Goal: Task Accomplishment & Management: Manage account settings

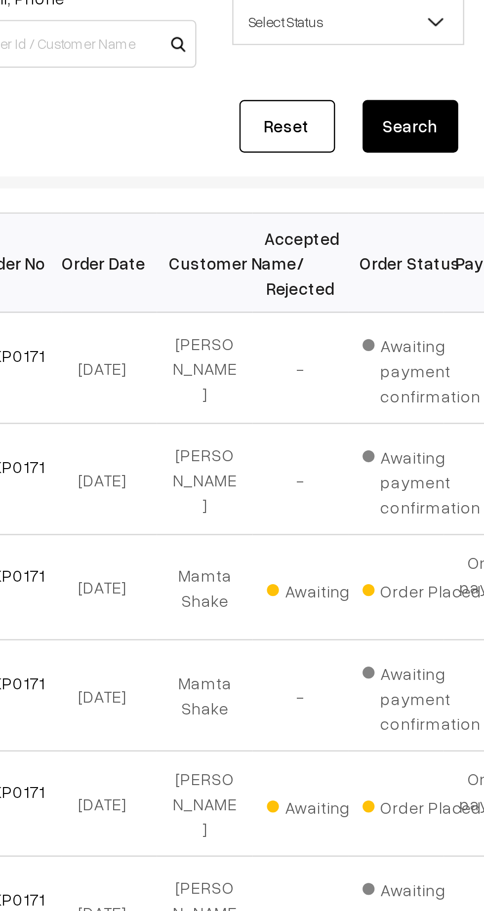
click at [232, 294] on td "[PERSON_NAME]" at bounding box center [246, 315] width 39 height 46
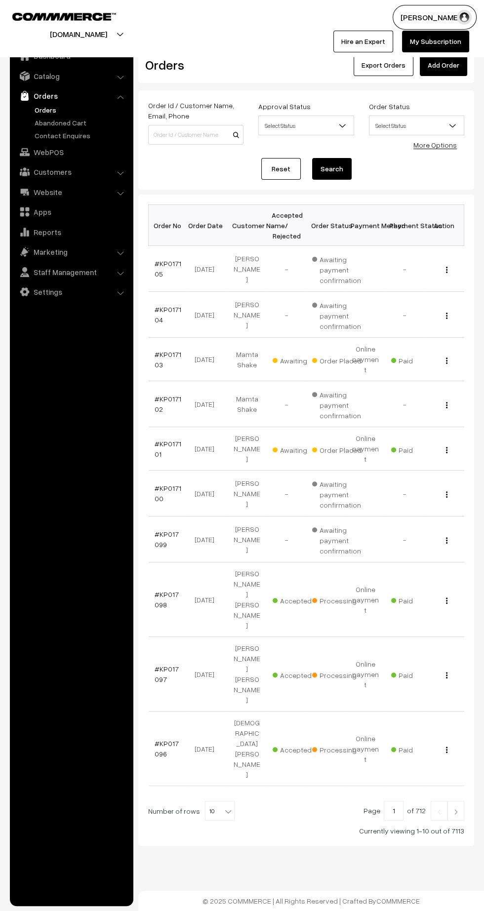
click at [157, 439] on link "#KP017101" at bounding box center [167, 448] width 27 height 19
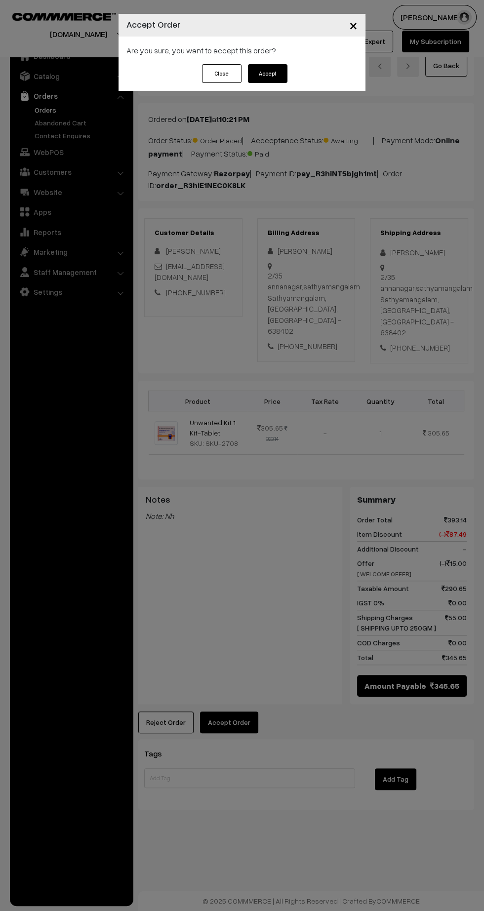
click at [267, 73] on button "Accept" at bounding box center [267, 73] width 39 height 19
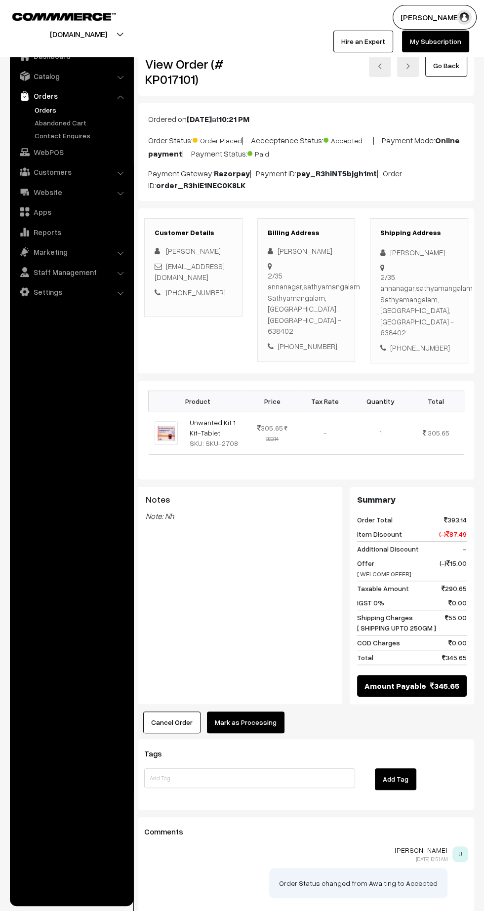
click at [251, 711] on button "Mark as Processing" at bounding box center [245, 722] width 77 height 22
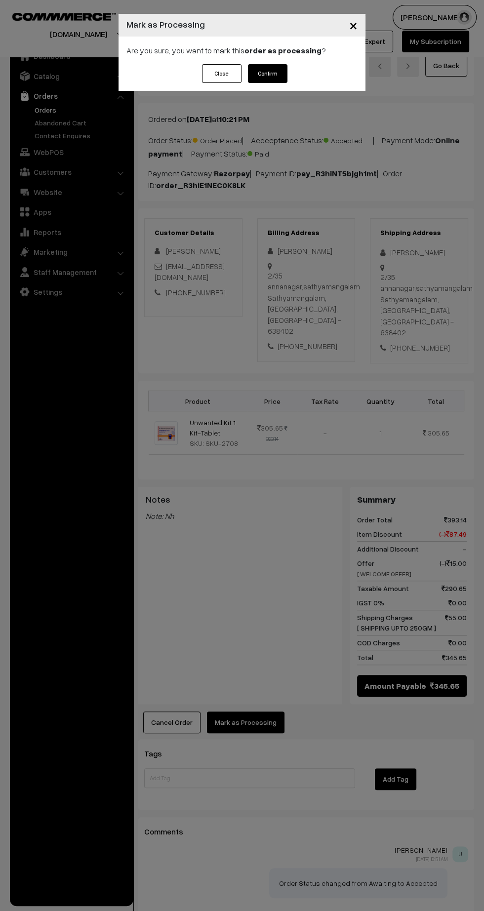
click at [277, 77] on button "Confirm" at bounding box center [267, 73] width 39 height 19
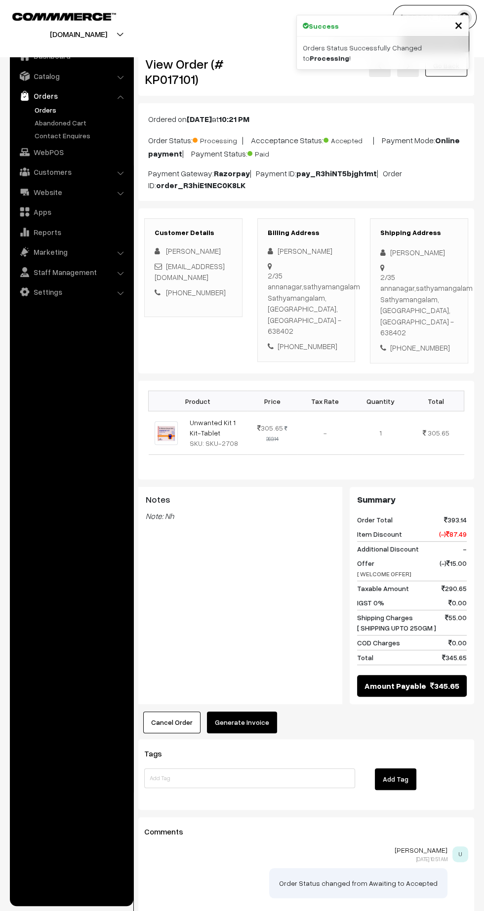
click at [250, 711] on button "Generate Invoice" at bounding box center [242, 722] width 70 height 22
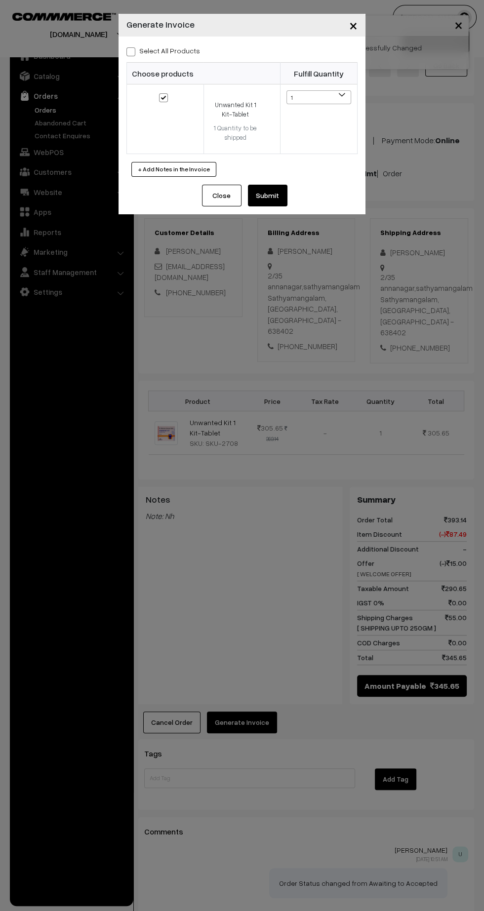
click at [287, 202] on button "Submit" at bounding box center [267, 196] width 39 height 22
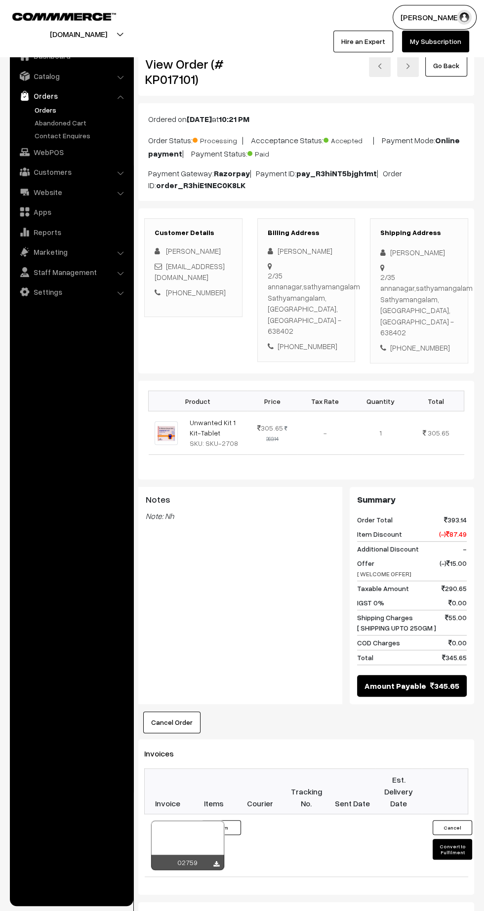
click at [216, 861] on icon at bounding box center [216, 864] width 6 height 6
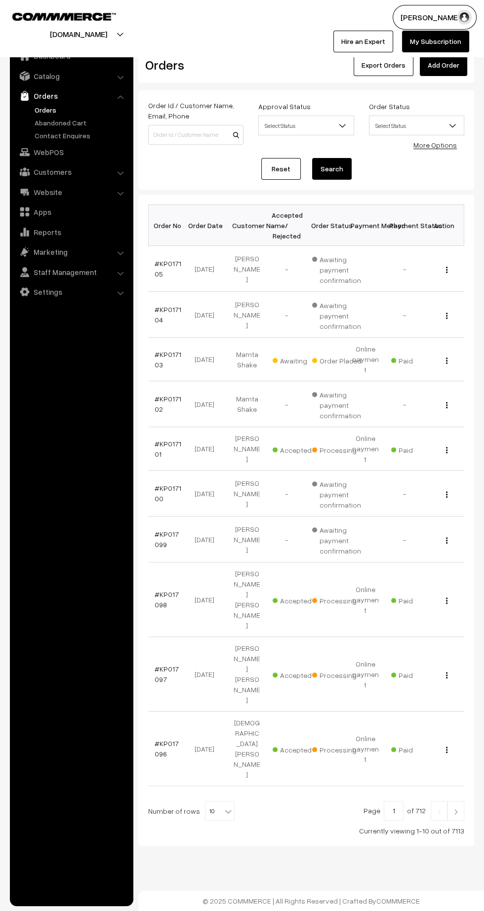
click at [157, 357] on link "#KP017103" at bounding box center [167, 359] width 27 height 19
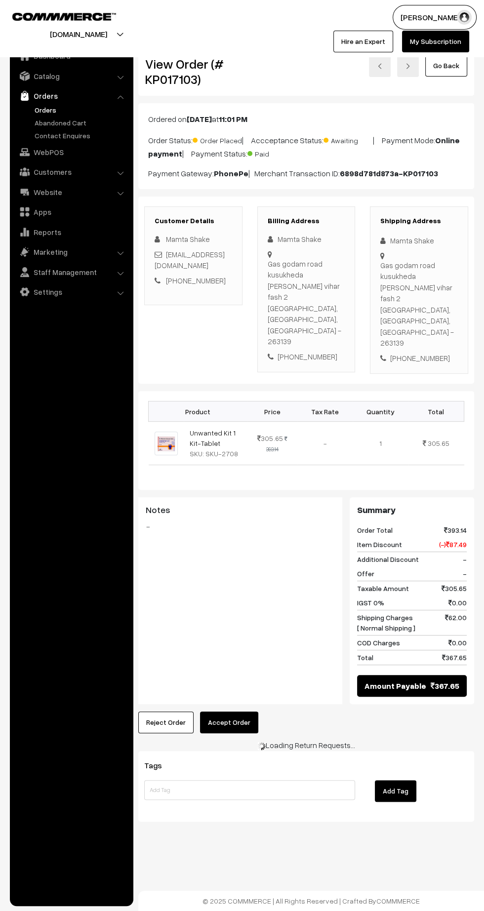
click at [237, 711] on button "Accept Order" at bounding box center [229, 722] width 58 height 22
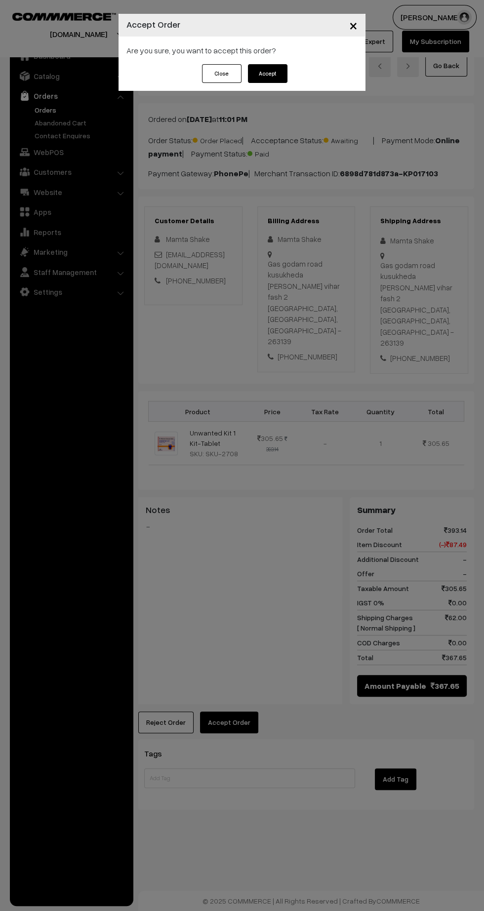
click at [261, 73] on button "Accept" at bounding box center [267, 73] width 39 height 19
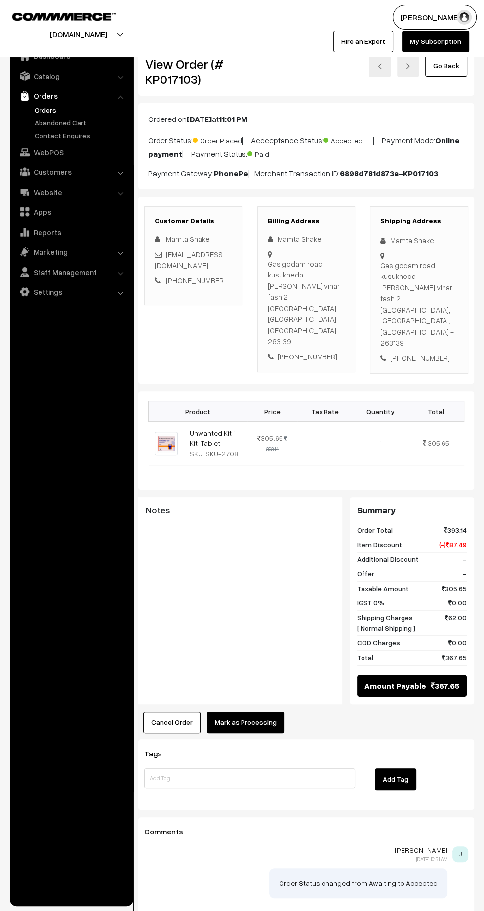
click at [249, 711] on button "Mark as Processing" at bounding box center [245, 722] width 77 height 22
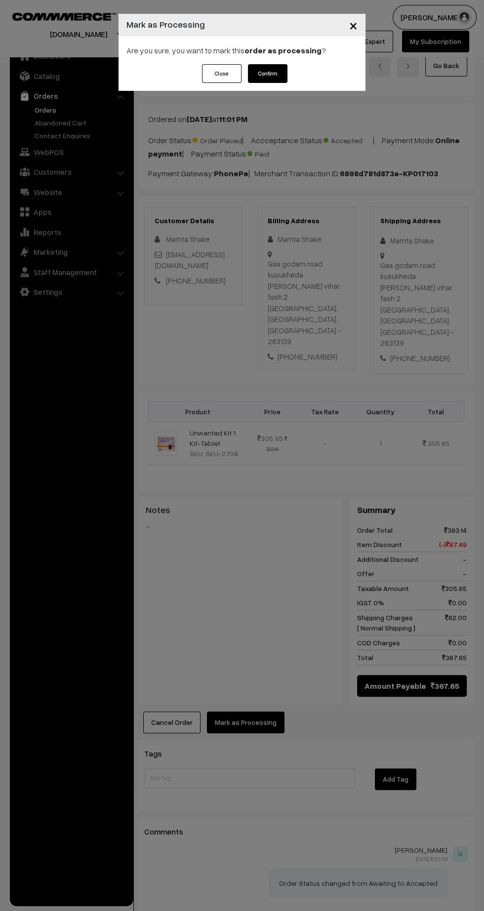
click at [275, 76] on button "Confirm" at bounding box center [267, 73] width 39 height 19
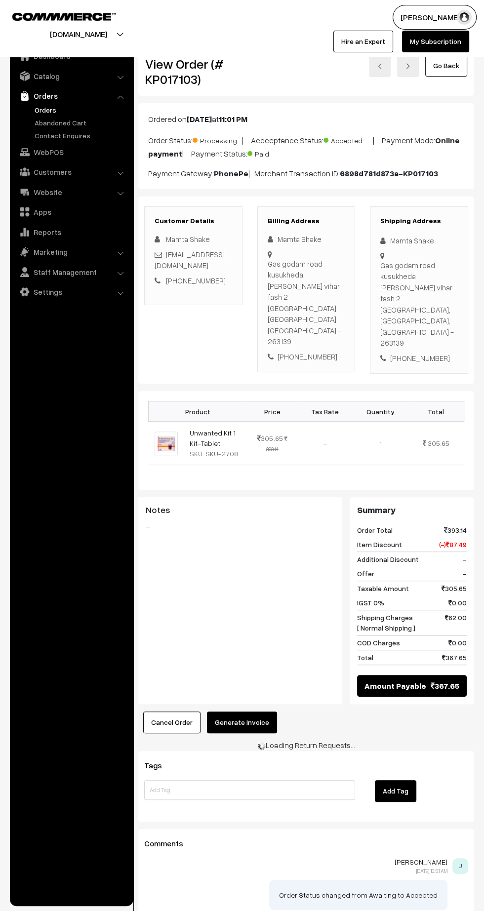
click at [247, 711] on button "Generate Invoice" at bounding box center [242, 722] width 70 height 22
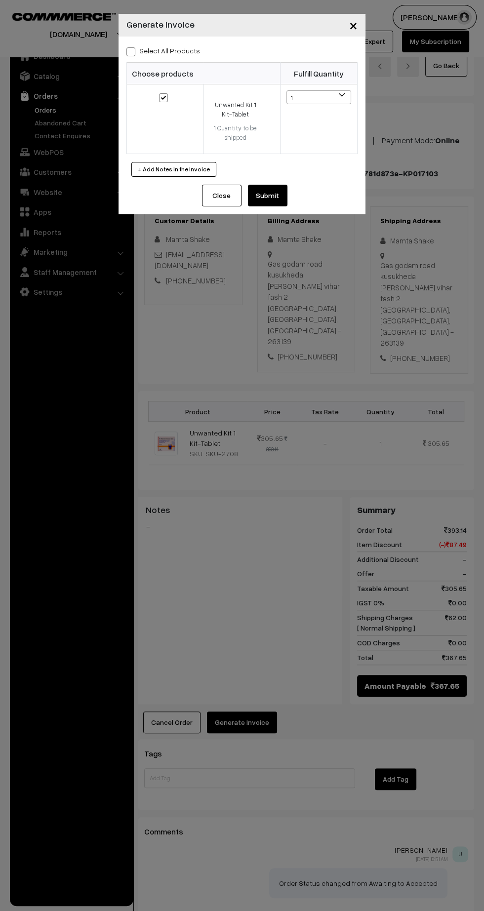
click at [287, 201] on button "Submit" at bounding box center [267, 196] width 39 height 22
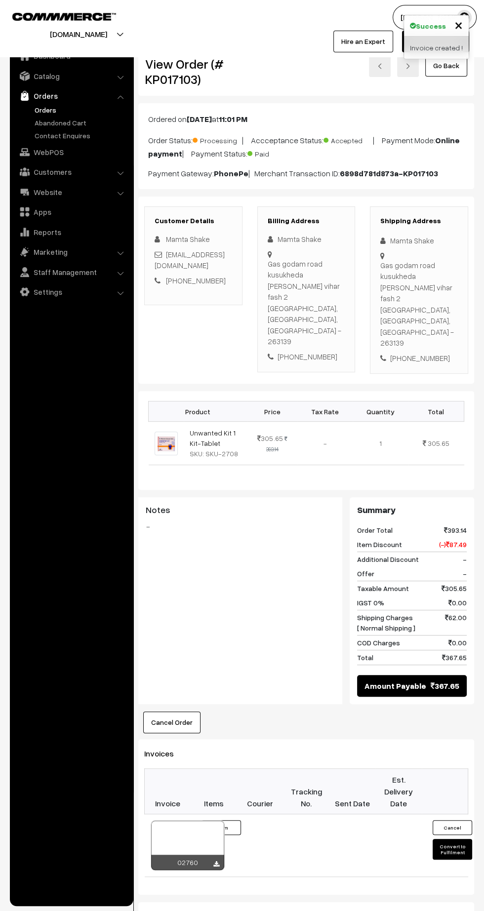
click at [216, 861] on icon at bounding box center [216, 864] width 6 height 6
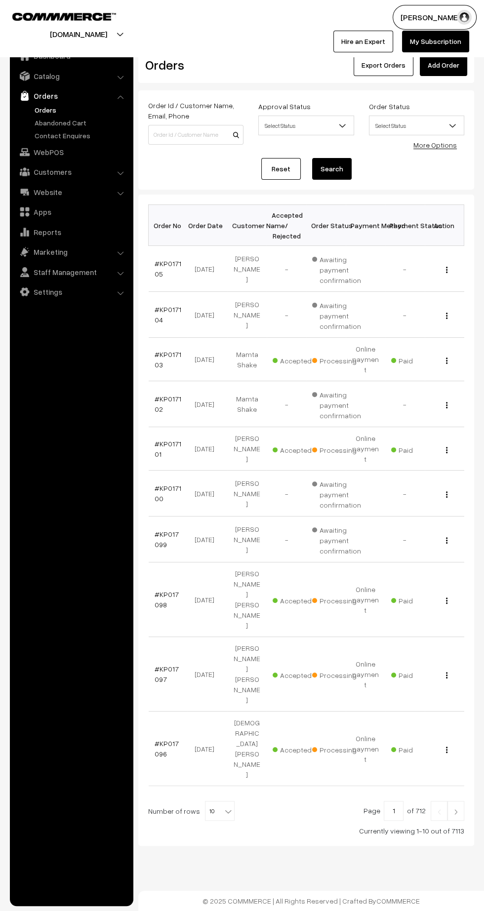
click at [456, 808] on img at bounding box center [455, 811] width 9 height 6
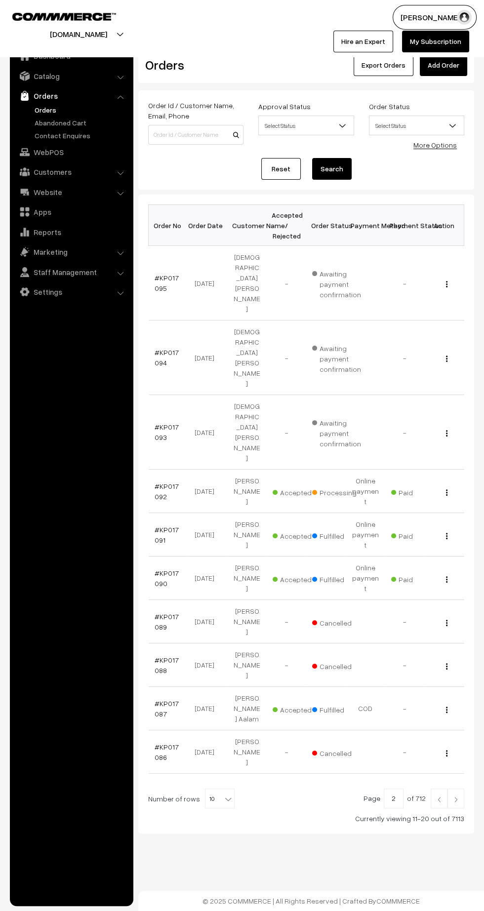
click at [157, 482] on link "#KP017092" at bounding box center [166, 491] width 24 height 19
click at [438, 796] on img at bounding box center [438, 799] width 9 height 6
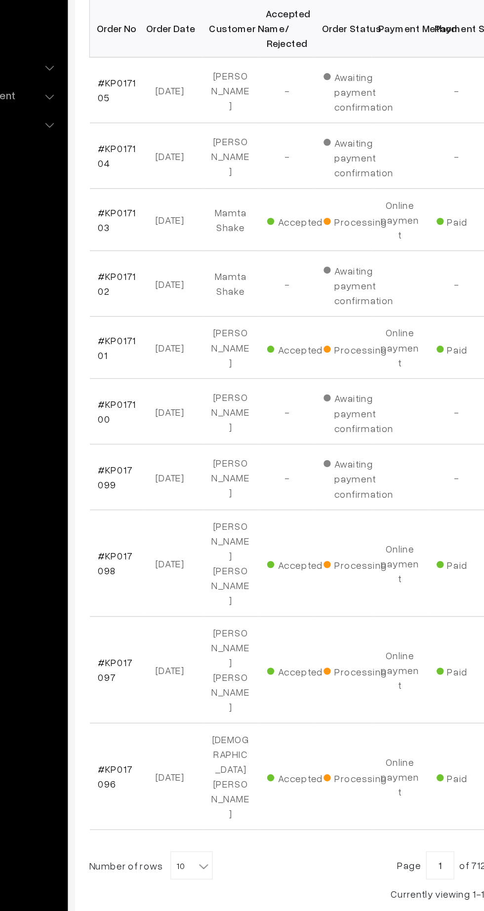
click at [165, 590] on link "#KP017098" at bounding box center [166, 599] width 24 height 19
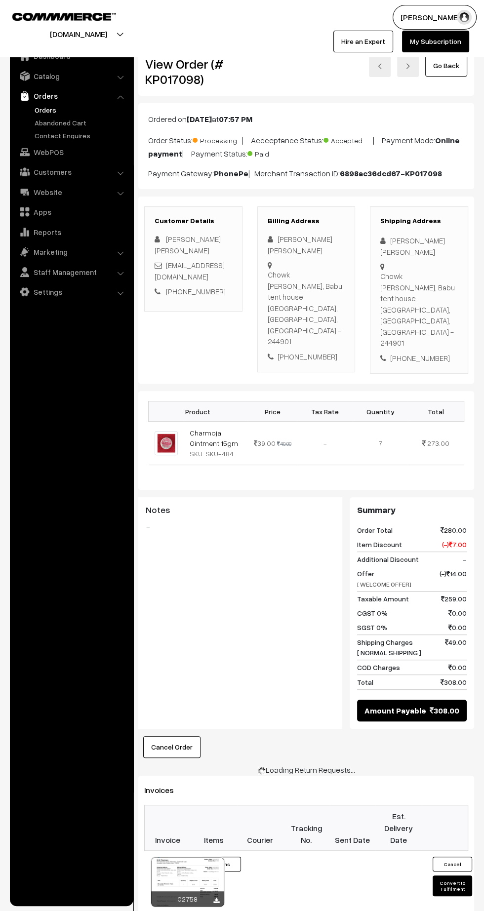
click at [219, 857] on div at bounding box center [187, 881] width 73 height 49
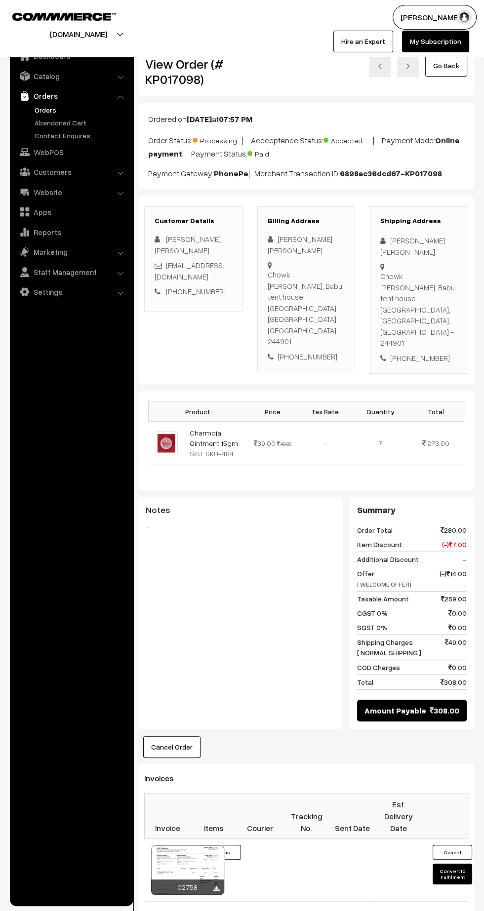
click at [216, 885] on icon at bounding box center [216, 888] width 6 height 6
click at [42, 111] on link "Orders" at bounding box center [81, 110] width 98 height 10
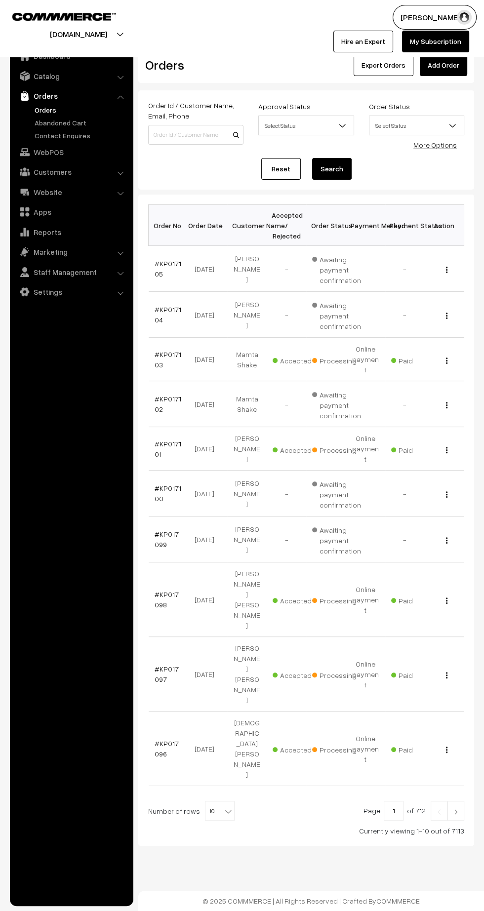
click at [157, 739] on link "#KP017096" at bounding box center [166, 748] width 24 height 19
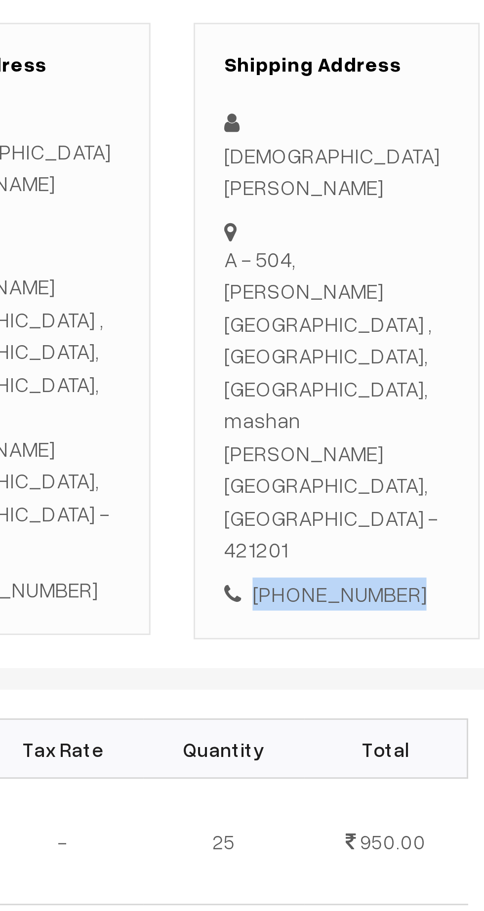
click at [427, 405] on div "[PHONE_NUMBER]" at bounding box center [418, 410] width 77 height 11
copy div "8093387605"
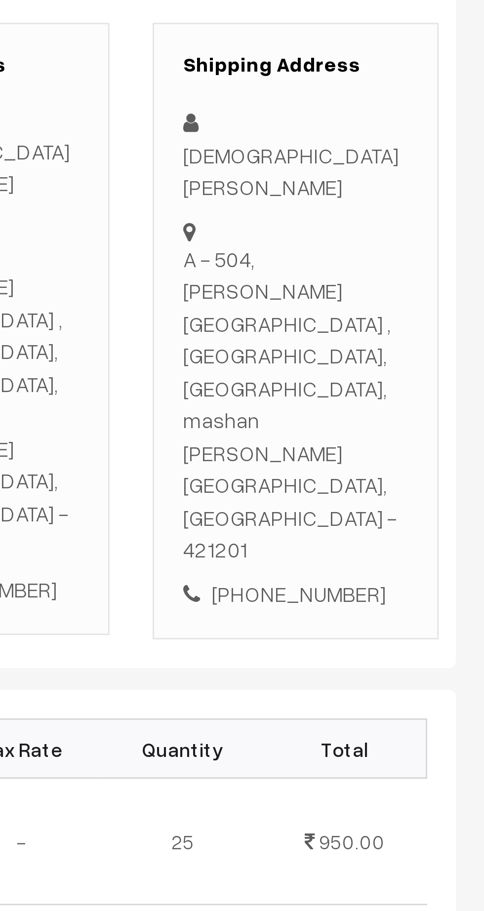
copy div "A - 504, Balaram heights , manpada, Opp big bazaar, mashan bhoomi gally Dombiva…"
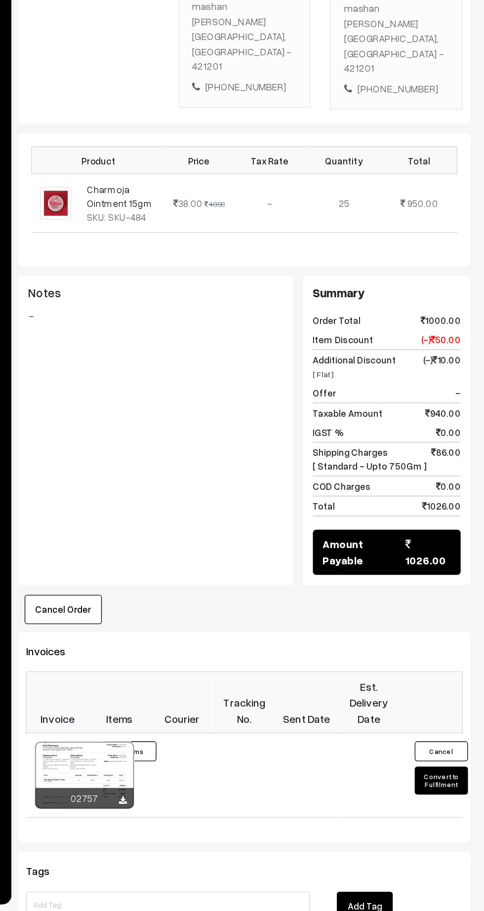
scroll to position [114, 0]
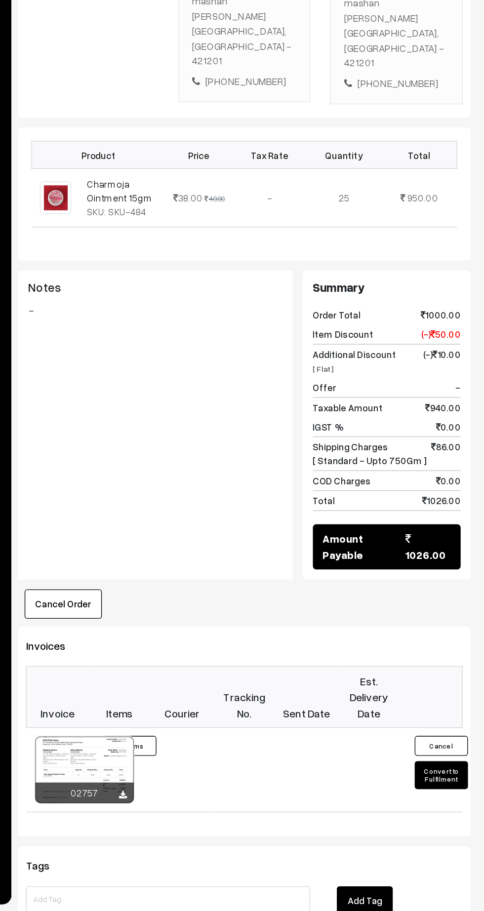
click at [452, 799] on button "Convert to Fulfilment" at bounding box center [451, 809] width 39 height 21
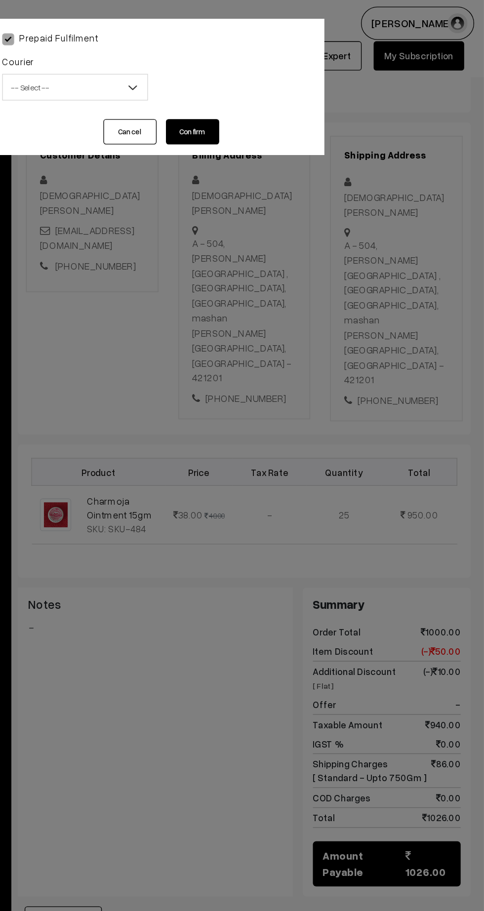
click at [171, 67] on span "-- Select --" at bounding box center [180, 64] width 107 height 17
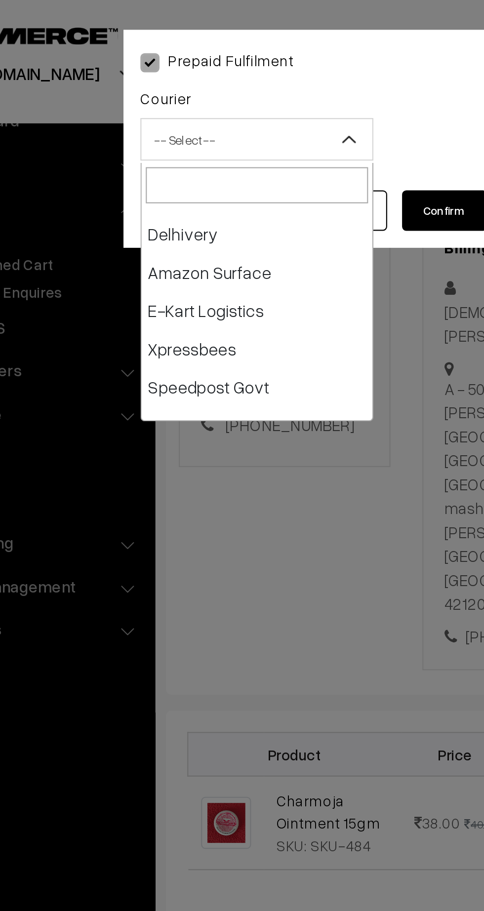
scroll to position [68, 0]
select select "6"
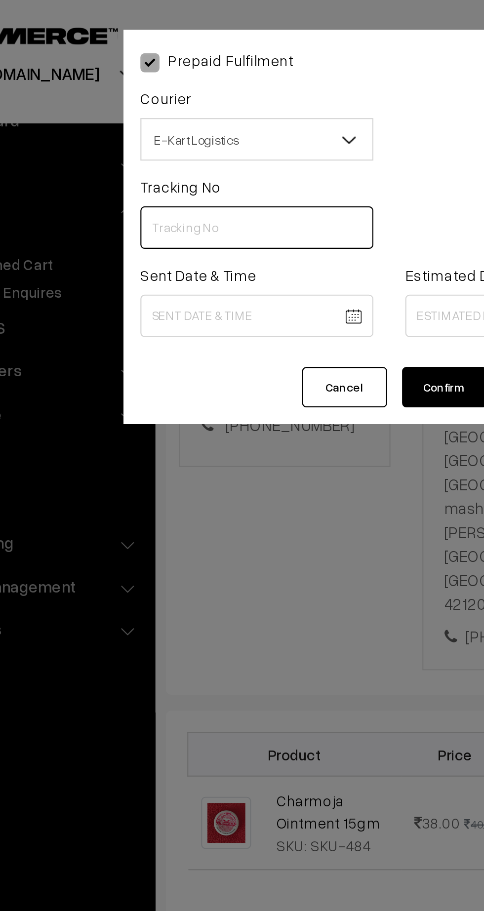
paste input "ICYP0003848786"
type input "ICYP0003848786"
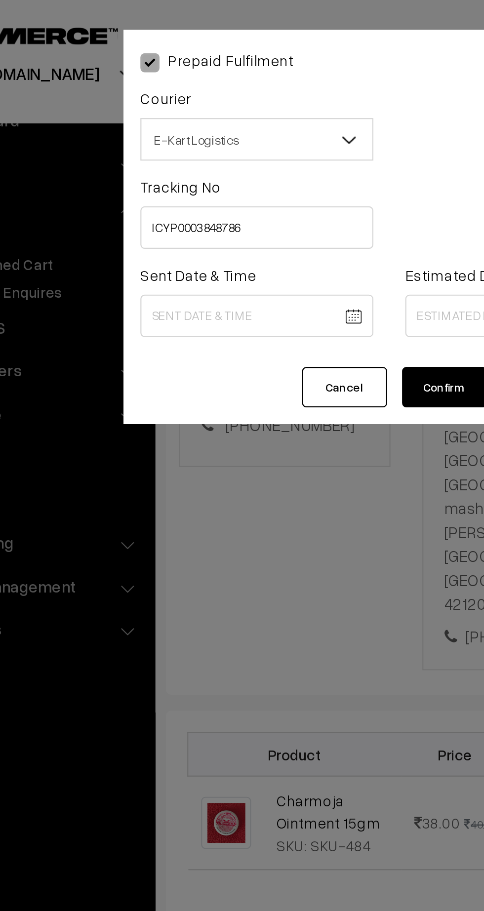
click at [174, 146] on body "Thank you for showing interest. Our team will call you shortly. Close kirtiphar…" at bounding box center [242, 495] width 484 height 1219
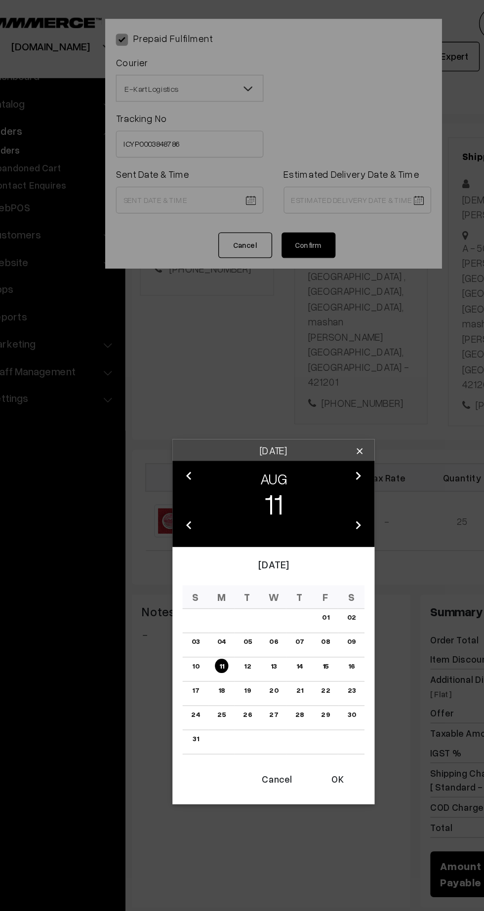
click at [289, 563] on button "OK" at bounding box center [288, 571] width 39 height 22
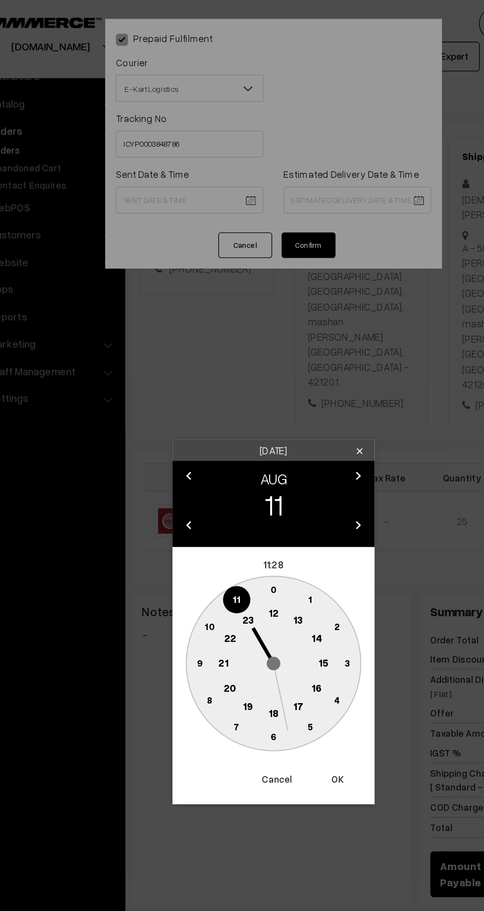
click at [240, 452] on text "12" at bounding box center [241, 448] width 7 height 9
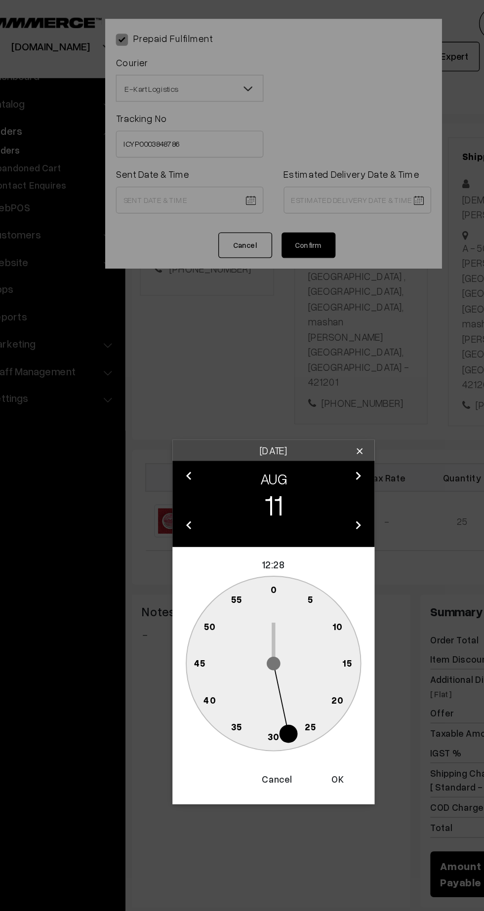
click at [185, 485] on text "45" at bounding box center [188, 485] width 8 height 8
type input "11-08-2025 12:45"
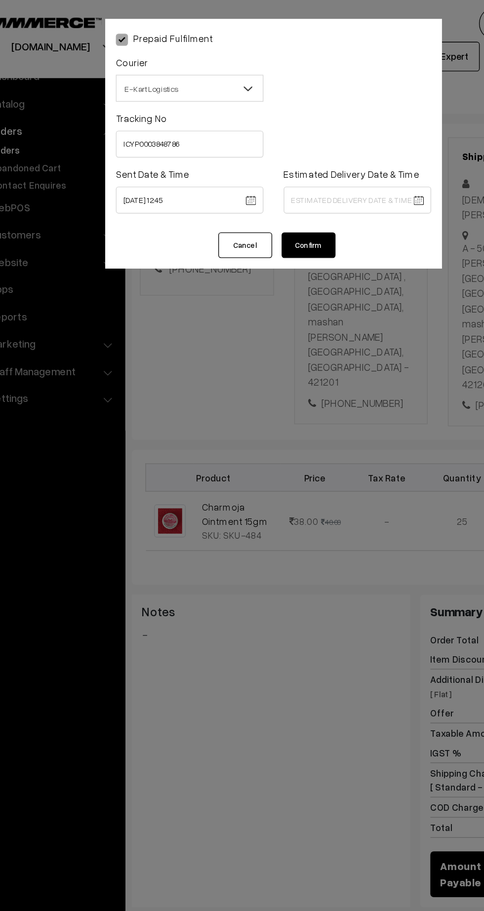
click at [298, 145] on body "Thank you for showing interest. Our team will call you shortly. Close kirtiphar…" at bounding box center [242, 495] width 484 height 1219
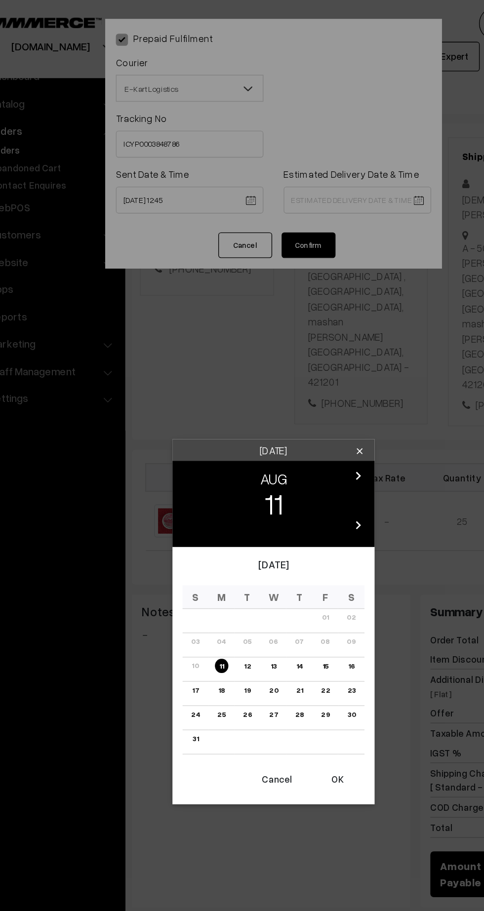
click at [301, 488] on link "16" at bounding box center [298, 488] width 11 height 10
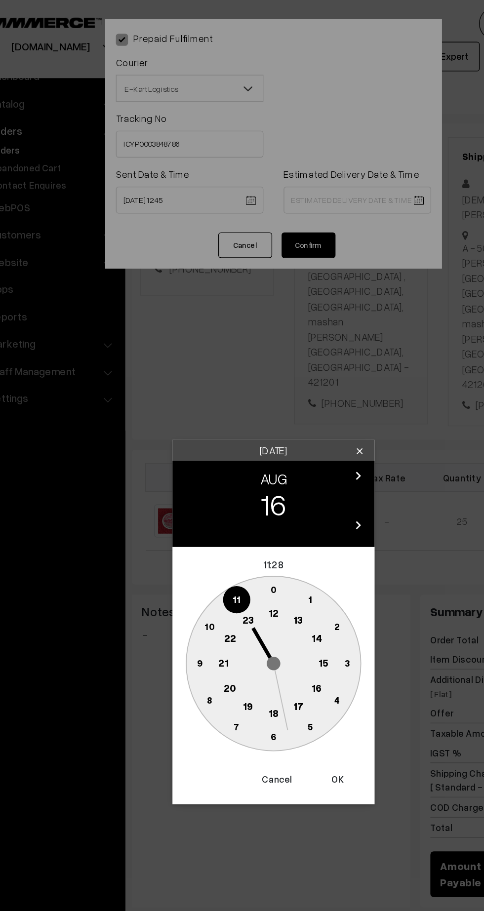
click at [250, 566] on button "Cancel" at bounding box center [244, 571] width 39 height 22
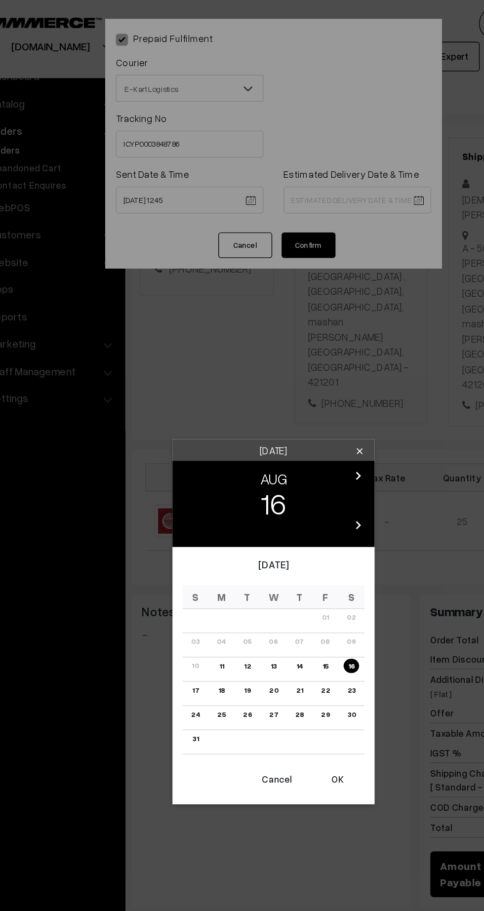
click at [185, 505] on link "17" at bounding box center [184, 505] width 11 height 10
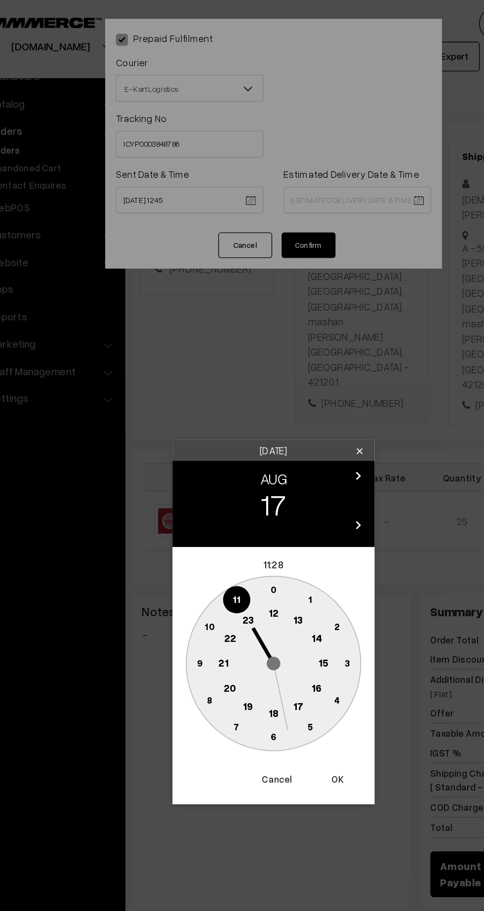
click at [205, 486] on text "21" at bounding box center [204, 485] width 7 height 9
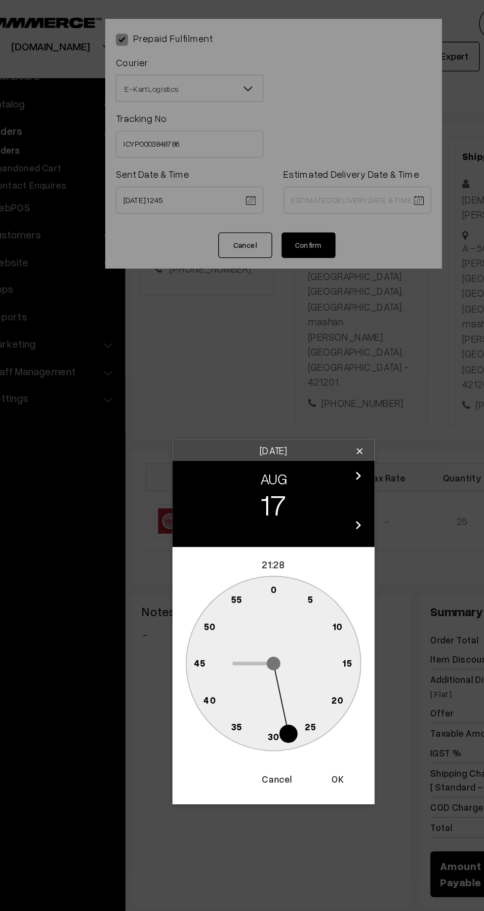
click at [251, 543] on circle at bounding box center [242, 540] width 20 height 20
type input "17-08-2025 21:30"
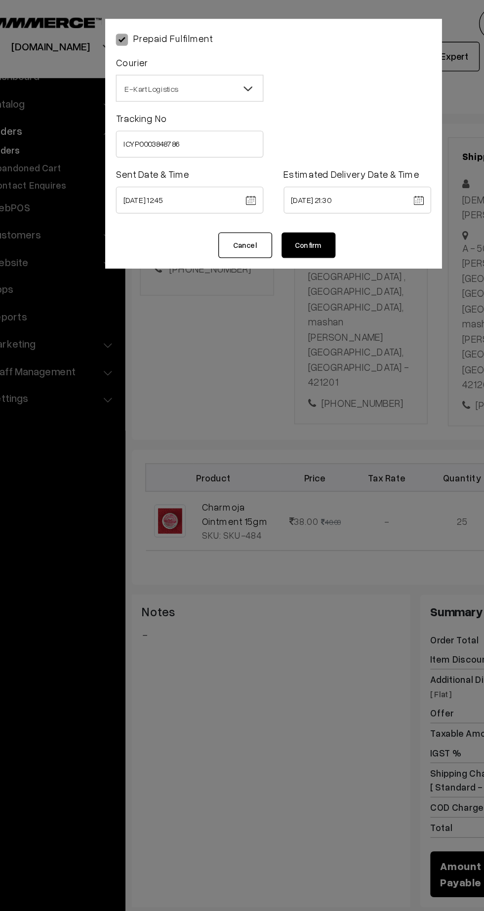
click at [280, 180] on button "Confirm" at bounding box center [267, 179] width 39 height 19
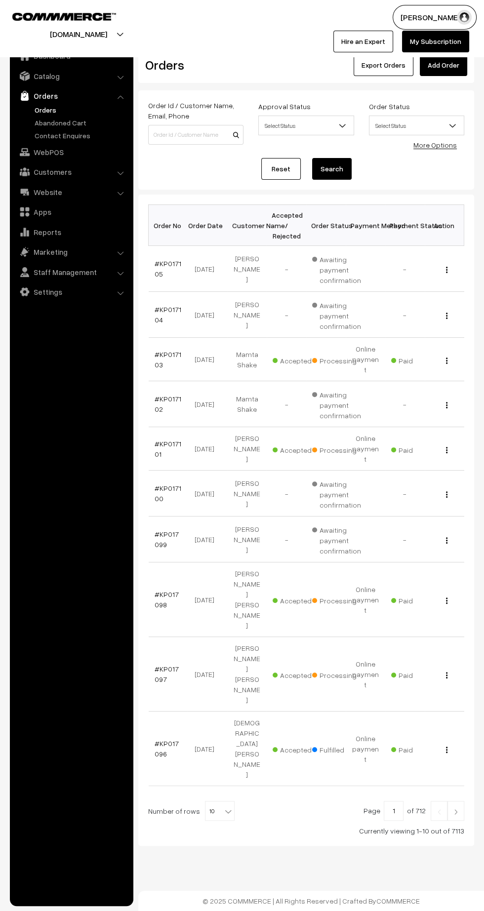
click at [165, 664] on link "#KP017097" at bounding box center [166, 673] width 24 height 19
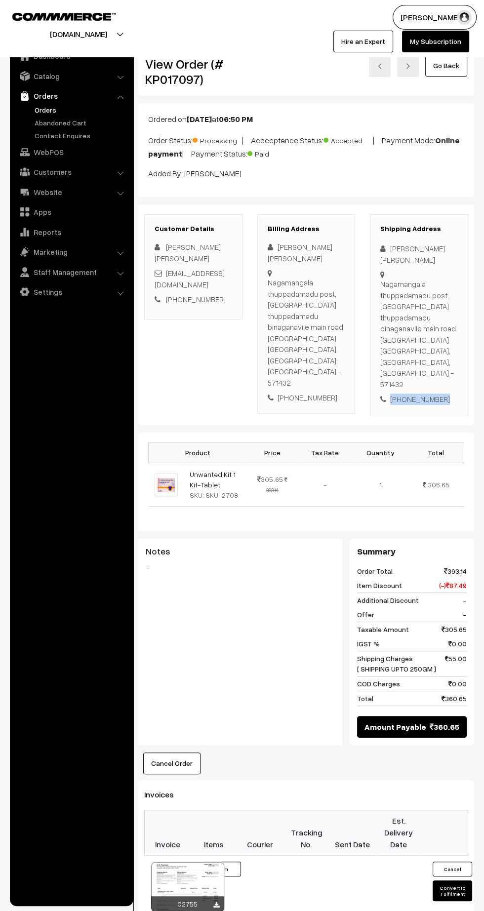
click at [415, 376] on div "Shipping Address [PERSON_NAME][GEOGRAPHIC_DATA], [GEOGRAPHIC_DATA] thuppadamadu…" at bounding box center [419, 314] width 98 height 200
click at [452, 880] on button "Convert to Fulfilment" at bounding box center [451, 890] width 39 height 21
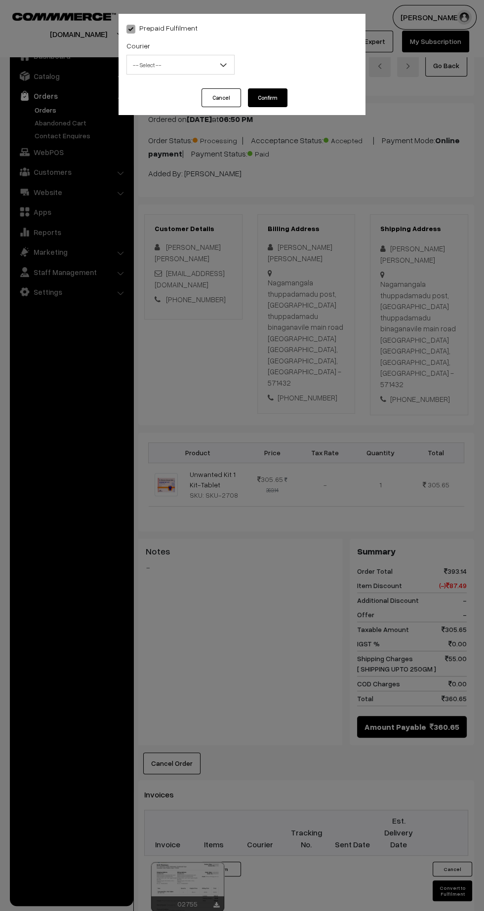
click at [163, 74] on span "-- Select --" at bounding box center [180, 64] width 107 height 17
